Goal: Download file/media

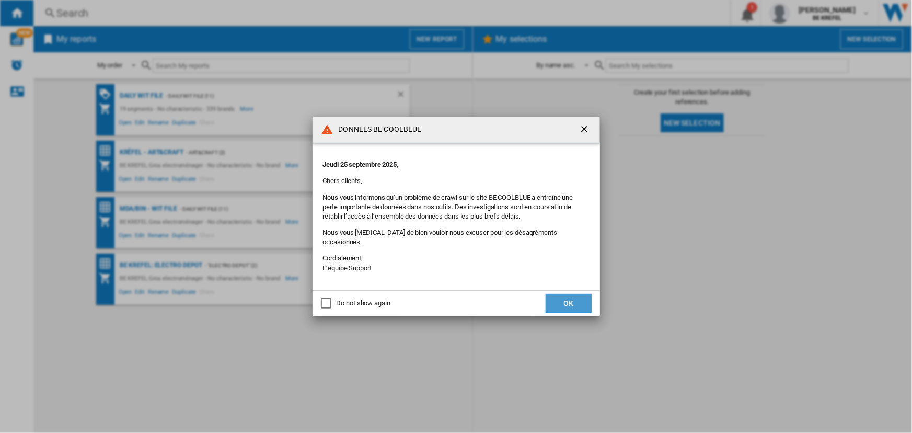
click at [561, 296] on button "OK" at bounding box center [569, 303] width 46 height 19
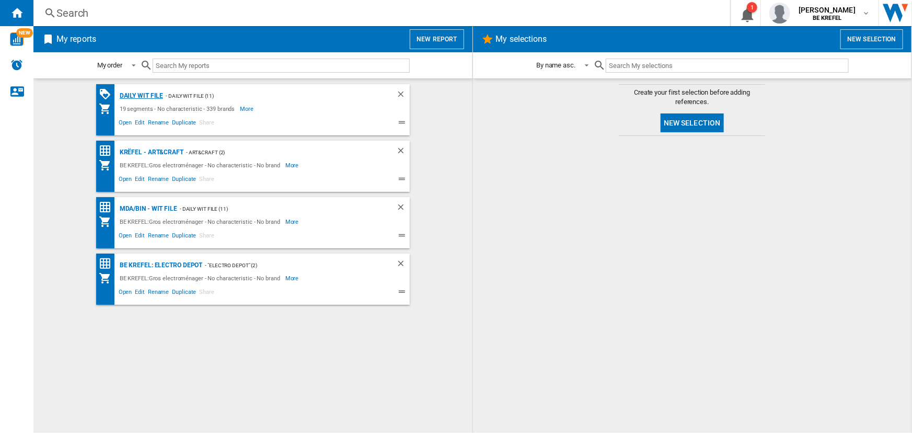
click at [139, 97] on div "Daily WIT file" at bounding box center [140, 95] width 47 height 13
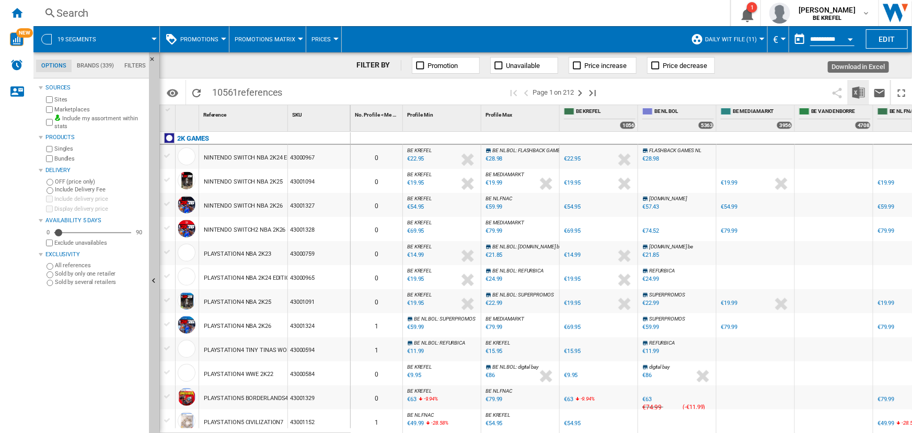
click at [857, 94] on img "Download in Excel" at bounding box center [858, 92] width 13 height 13
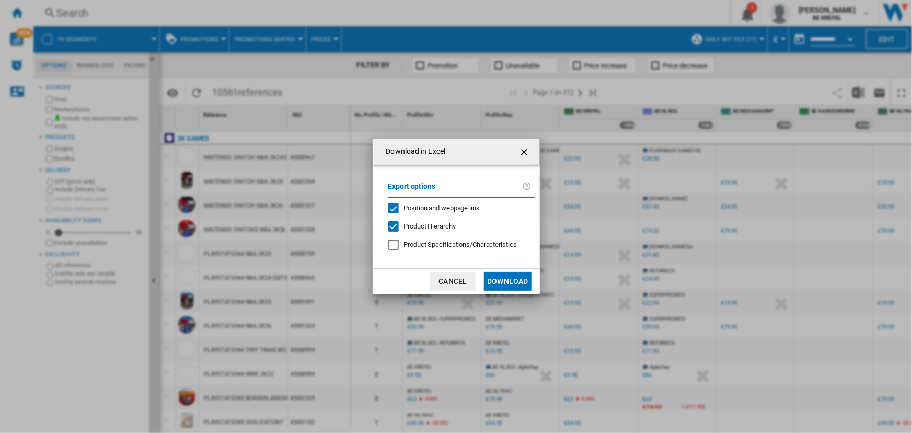
click at [496, 281] on button "Download" at bounding box center [507, 281] width 47 height 19
